Goal: Find contact information: Find contact information

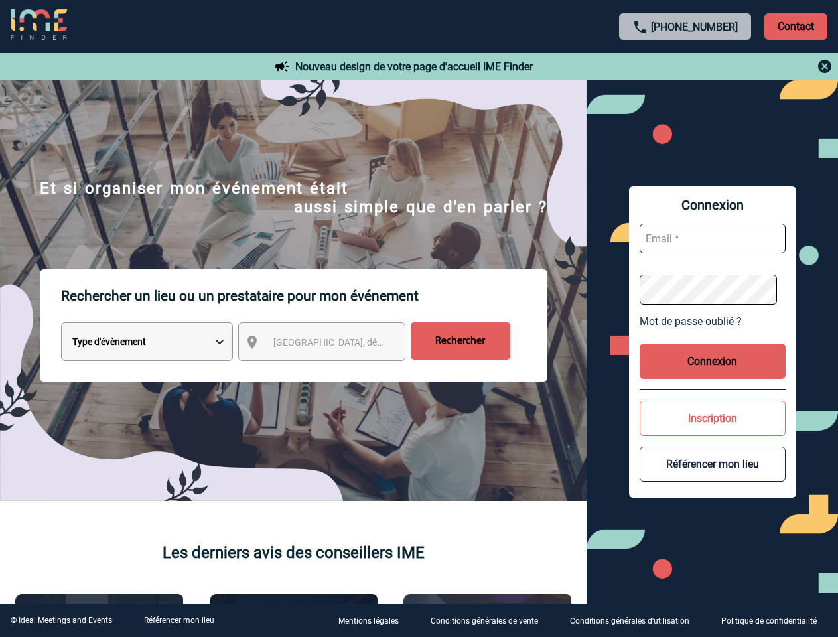
click at [418, 318] on p "Rechercher un lieu ou un prestataire pour mon événement" at bounding box center [304, 295] width 486 height 53
click at [795, 26] on p "Contact" at bounding box center [795, 26] width 63 height 27
click at [685, 66] on body "[PHONE_NUMBER] Contact Contact Nouveau design de votre page d'accueil IME Finde…" at bounding box center [419, 318] width 838 height 637
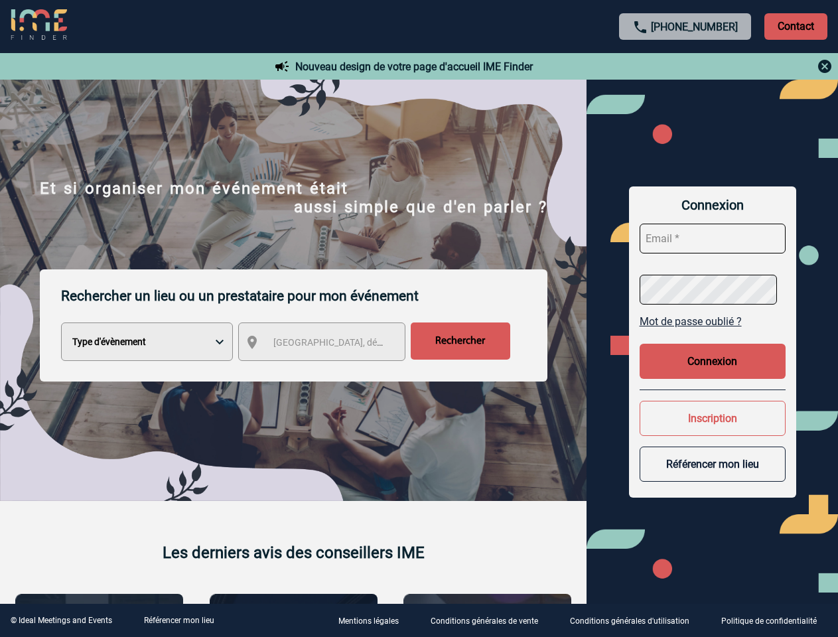
click at [334, 344] on div at bounding box center [419, 318] width 838 height 637
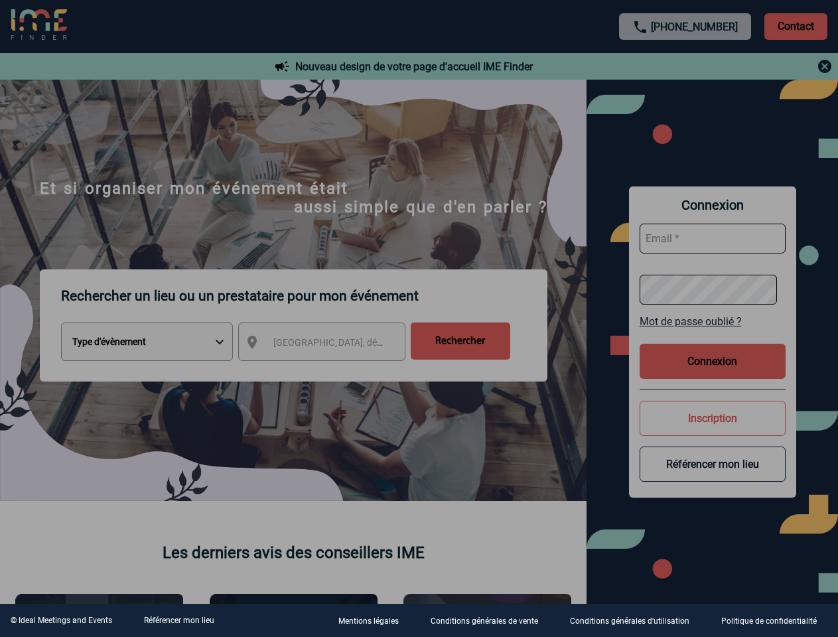
click at [712, 321] on div at bounding box center [419, 318] width 838 height 637
click at [712, 361] on div at bounding box center [419, 318] width 838 height 637
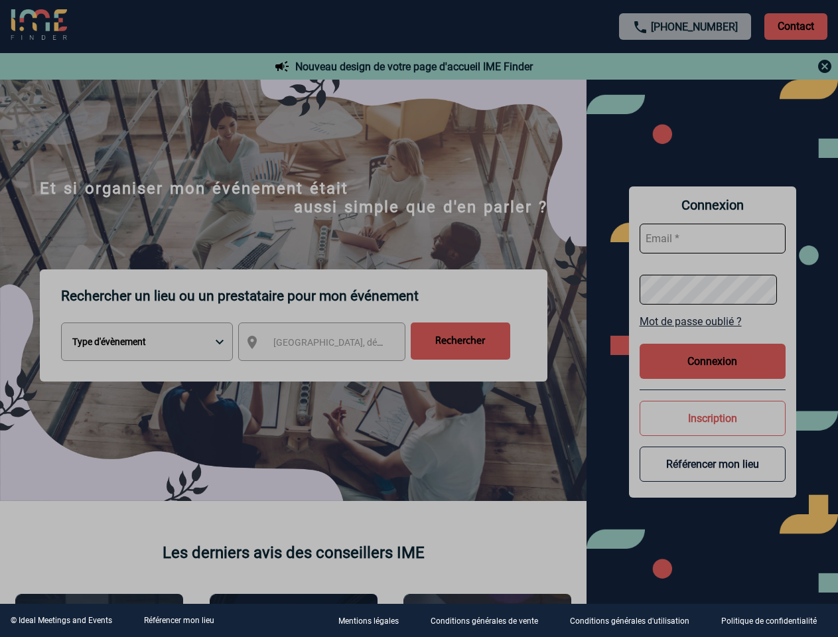
click at [712, 418] on div at bounding box center [419, 318] width 838 height 637
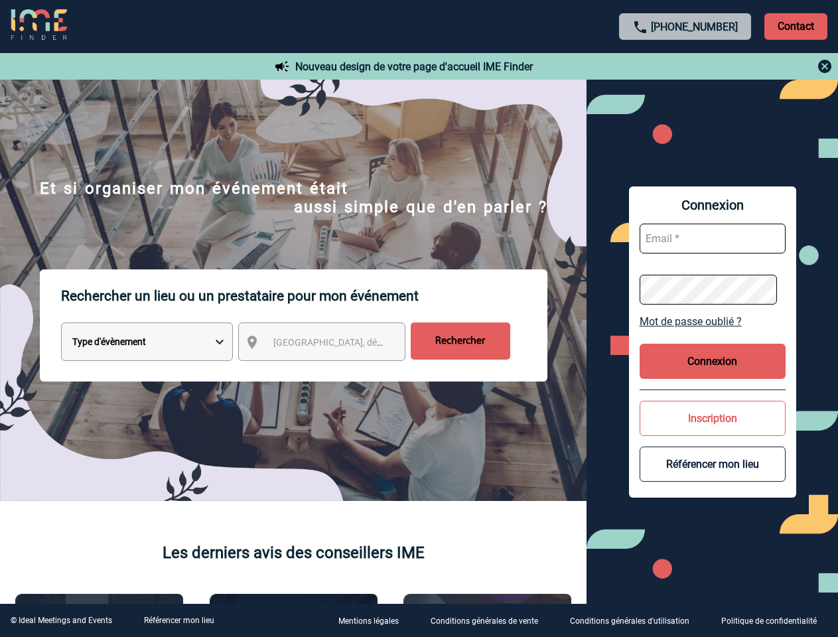
click at [712, 464] on button "Référencer mon lieu" at bounding box center [712, 463] width 146 height 35
click at [178, 620] on link "Référencer mon lieu" at bounding box center [179, 619] width 70 height 9
